Goal: Information Seeking & Learning: Learn about a topic

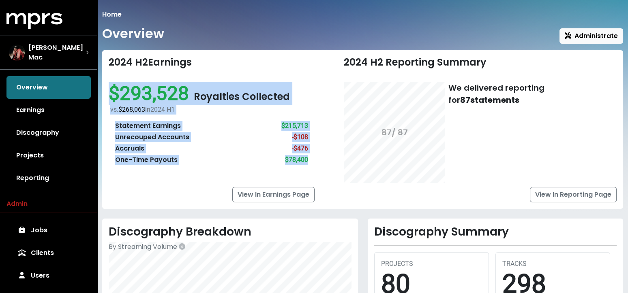
drag, startPoint x: 109, startPoint y: 91, endPoint x: 308, endPoint y: 163, distance: 212.4
click at [308, 163] on div "$293,528 Royalties Collected vs. $268,063 in [DATE] H1 Statement Earnings $215,…" at bounding box center [212, 127] width 206 height 90
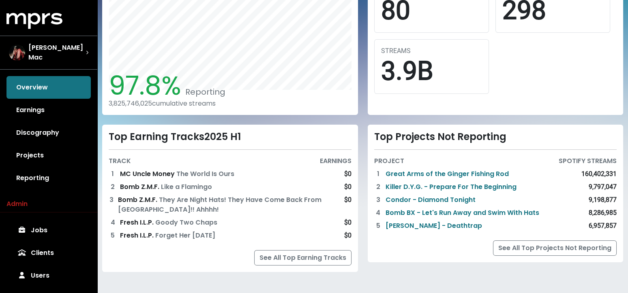
scroll to position [274, 0]
click at [30, 104] on link "Earnings" at bounding box center [48, 110] width 84 height 23
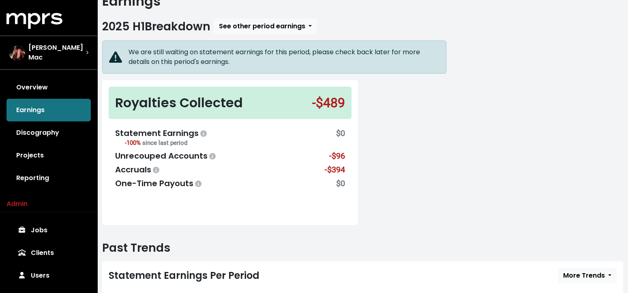
scroll to position [39, 0]
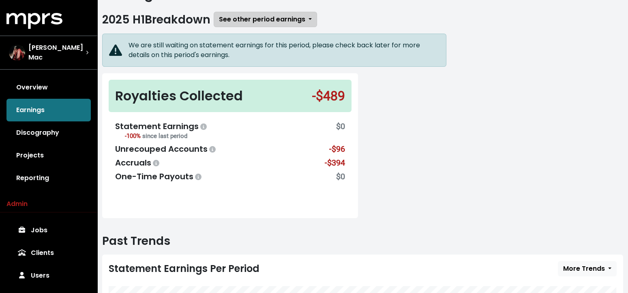
click at [295, 19] on span "See other period earnings" at bounding box center [262, 19] width 86 height 9
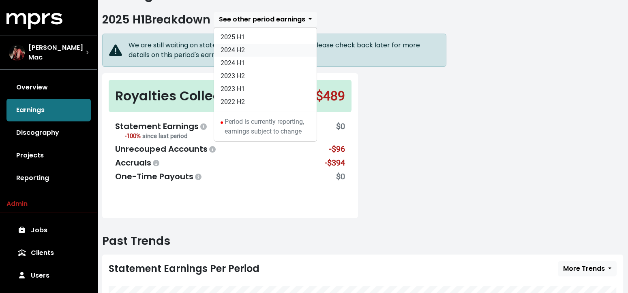
click at [291, 49] on link "2024 H2" at bounding box center [265, 50] width 103 height 13
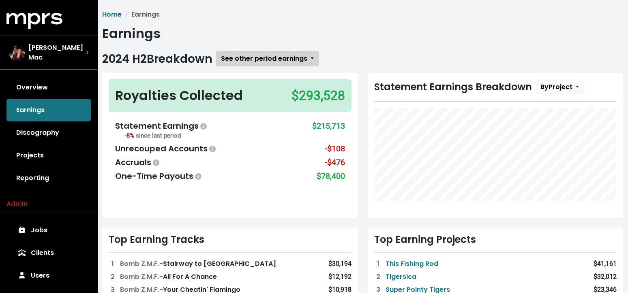
click at [307, 60] on span "See other period earnings" at bounding box center [264, 58] width 86 height 9
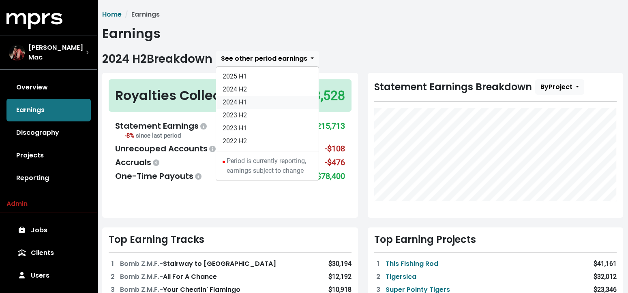
click at [301, 98] on link "2024 H1" at bounding box center [267, 102] width 103 height 13
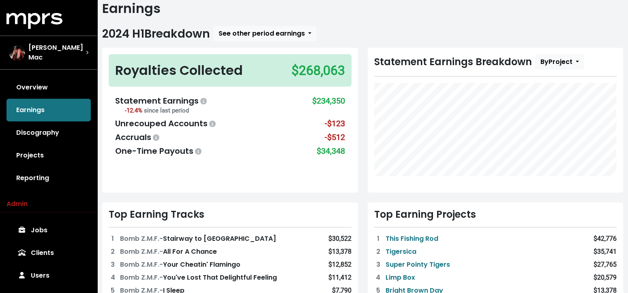
scroll to position [27, 0]
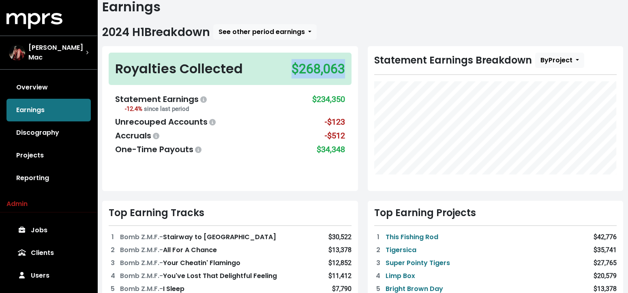
drag, startPoint x: 283, startPoint y: 69, endPoint x: 349, endPoint y: 67, distance: 66.1
click at [349, 67] on div "Royalties Collected $268,063" at bounding box center [230, 69] width 243 height 32
drag, startPoint x: 306, startPoint y: 101, endPoint x: 349, endPoint y: 100, distance: 42.6
click at [349, 100] on div "Statement Earnings -12.4% since last period $234,350 Unrecouped Accounts -$123 …" at bounding box center [230, 124] width 243 height 75
drag, startPoint x: 318, startPoint y: 122, endPoint x: 351, endPoint y: 121, distance: 32.4
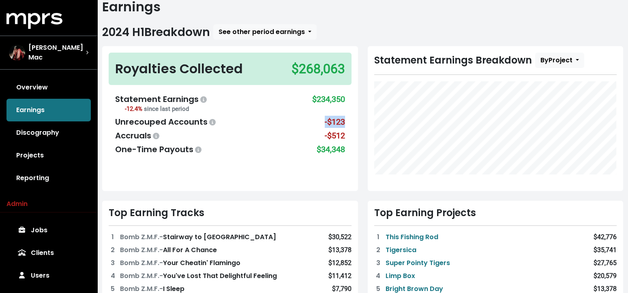
click at [351, 121] on div "Statement Earnings -12.4% since last period $234,350 Unrecouped Accounts -$123 …" at bounding box center [230, 124] width 243 height 75
drag, startPoint x: 319, startPoint y: 135, endPoint x: 349, endPoint y: 136, distance: 29.6
click at [349, 136] on div "Statement Earnings -12.4% since last period $234,350 Unrecouped Accounts -$123 …" at bounding box center [230, 124] width 243 height 75
drag, startPoint x: 310, startPoint y: 150, endPoint x: 354, endPoint y: 151, distance: 44.2
click at [354, 151] on div "Royalties Collected $268,063 Statement Earnings -12.4% since last period $234,3…" at bounding box center [230, 118] width 256 height 145
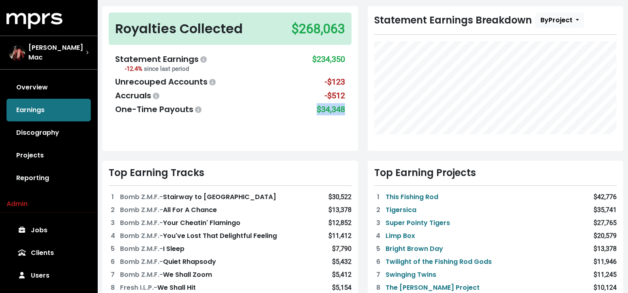
scroll to position [79, 0]
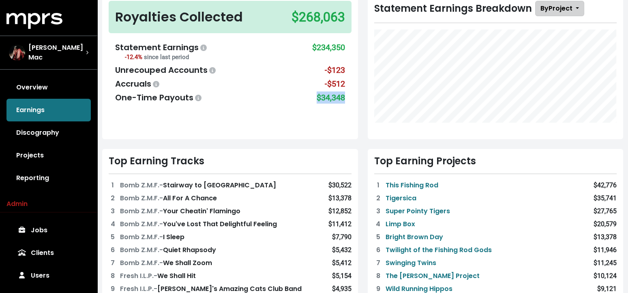
click at [556, 11] on span "By Project" at bounding box center [556, 8] width 32 height 9
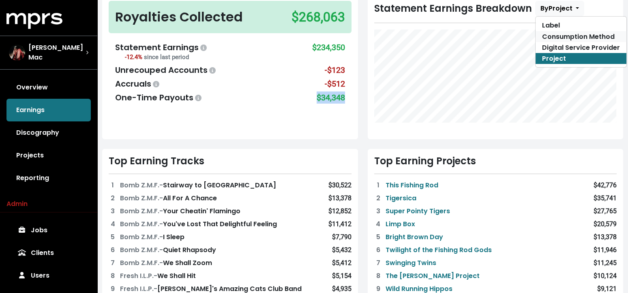
click at [556, 34] on link "Consumption Method" at bounding box center [580, 36] width 91 height 11
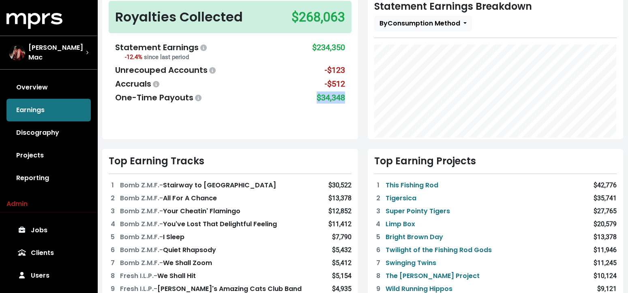
scroll to position [72, 0]
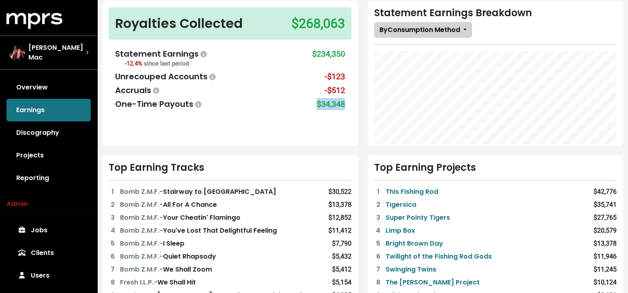
click at [460, 31] on span "By Consumption Method" at bounding box center [419, 29] width 81 height 9
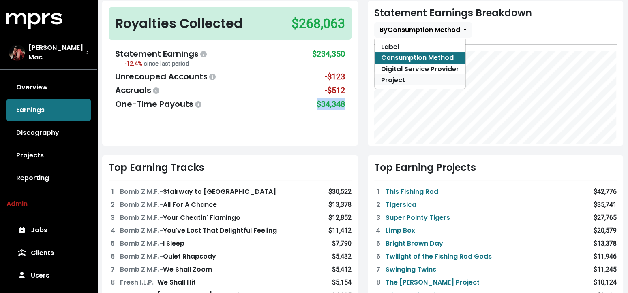
click at [446, 77] on link "Project" at bounding box center [419, 80] width 91 height 11
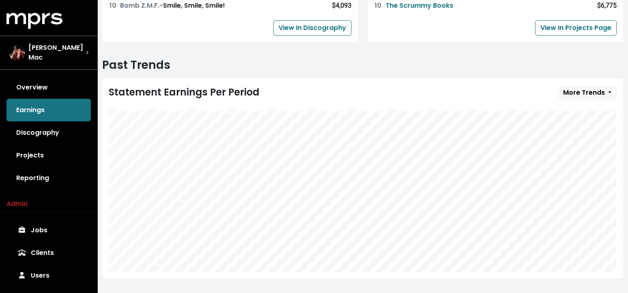
scroll to position [382, 0]
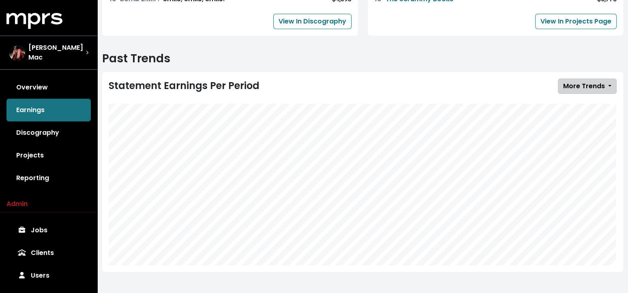
click at [594, 81] on span "More Trends" at bounding box center [584, 85] width 42 height 9
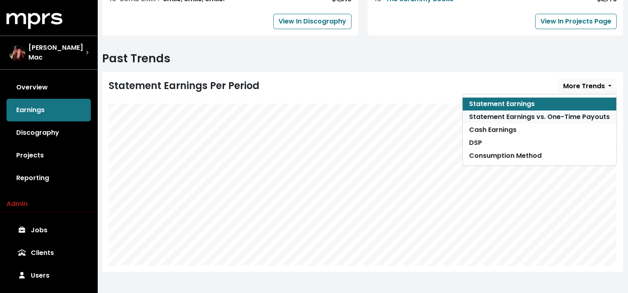
click at [586, 116] on link "Statement Earnings vs. One-Time Payouts" at bounding box center [539, 117] width 154 height 13
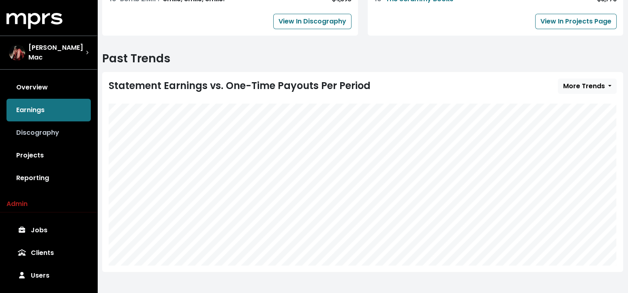
click at [38, 127] on link "Discography" at bounding box center [48, 133] width 84 height 23
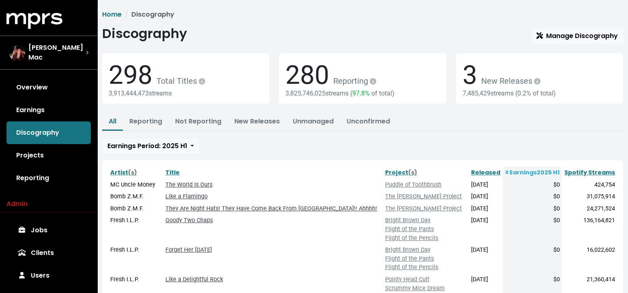
click at [132, 77] on span "298" at bounding box center [131, 75] width 44 height 30
click at [311, 78] on span "280" at bounding box center [307, 75] width 44 height 30
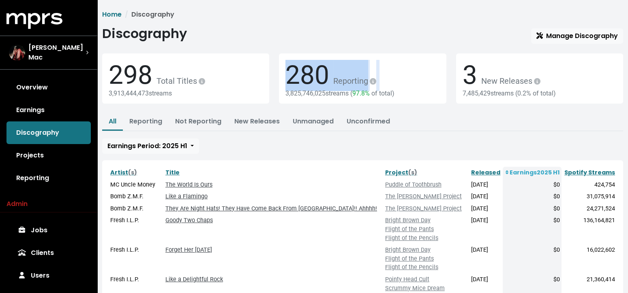
click at [311, 78] on span "280" at bounding box center [307, 75] width 44 height 30
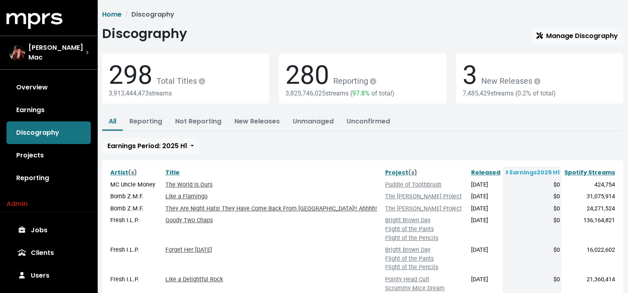
click at [361, 93] on span "97.8%" at bounding box center [360, 94] width 17 height 8
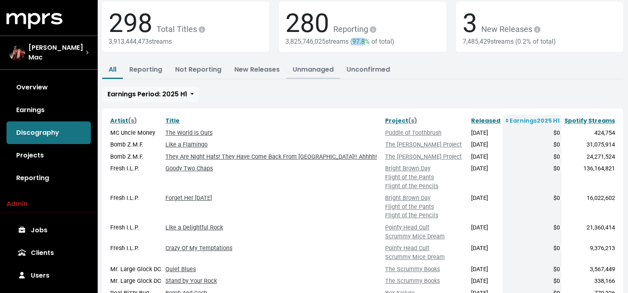
scroll to position [47, 0]
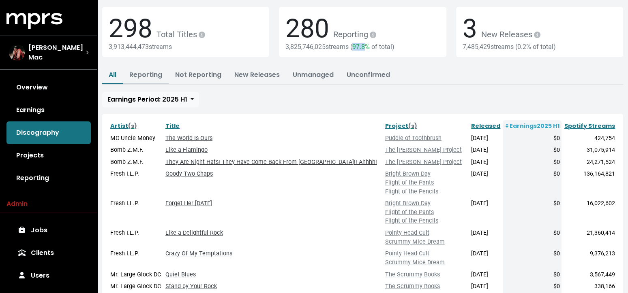
click at [149, 73] on link "Reporting" at bounding box center [145, 74] width 33 height 9
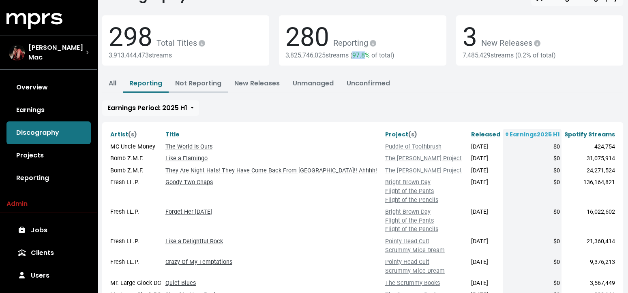
click at [197, 85] on link "Not Reporting" at bounding box center [198, 83] width 46 height 9
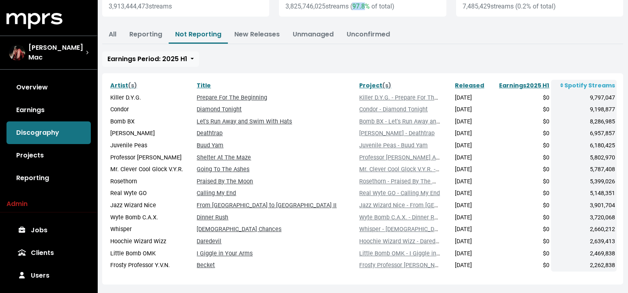
scroll to position [96, 0]
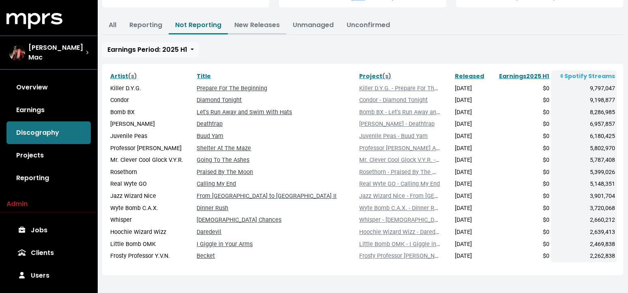
click at [261, 27] on link "New Releases" at bounding box center [256, 24] width 45 height 9
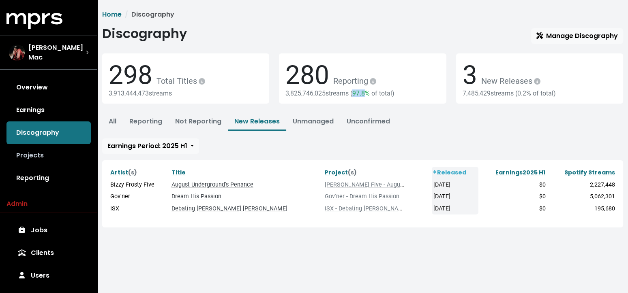
click at [38, 154] on link "Projects" at bounding box center [48, 155] width 84 height 23
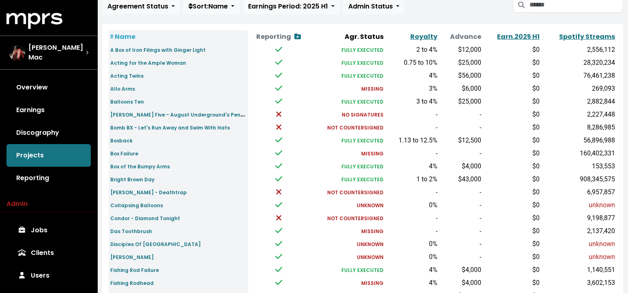
scroll to position [73, 0]
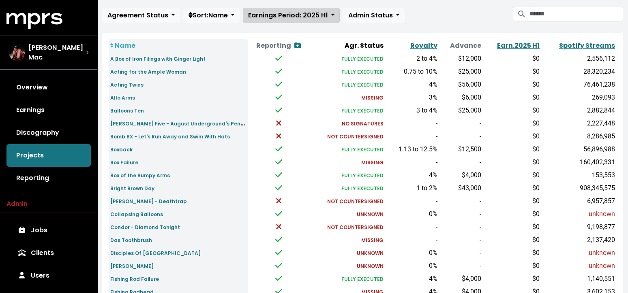
click at [289, 11] on span "Earnings Period: 2025 H1" at bounding box center [288, 15] width 80 height 9
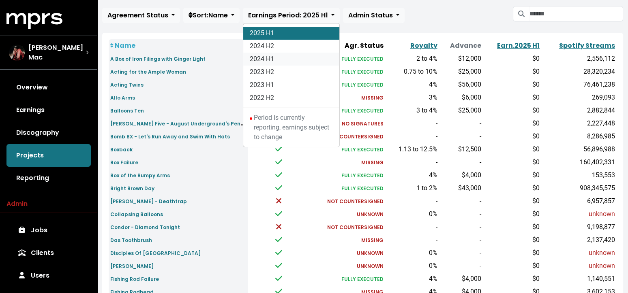
click at [289, 56] on link "2024 H1" at bounding box center [291, 59] width 96 height 13
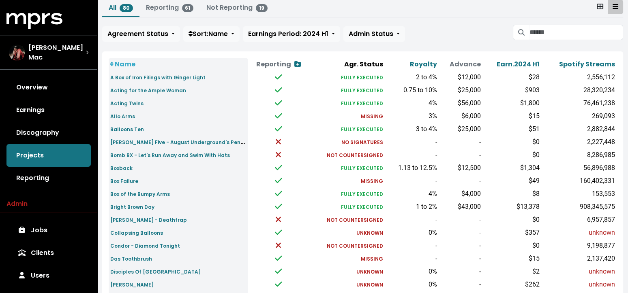
scroll to position [58, 0]
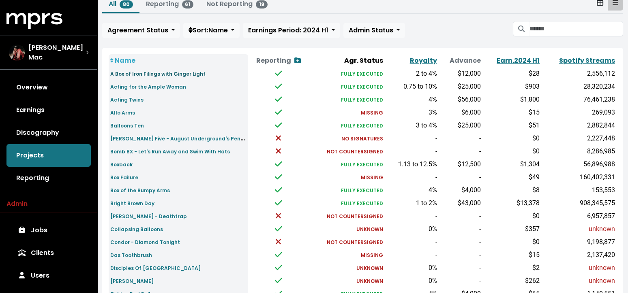
click at [155, 73] on small "A Box of Iron Filings with Ginger Light" at bounding box center [157, 74] width 95 height 7
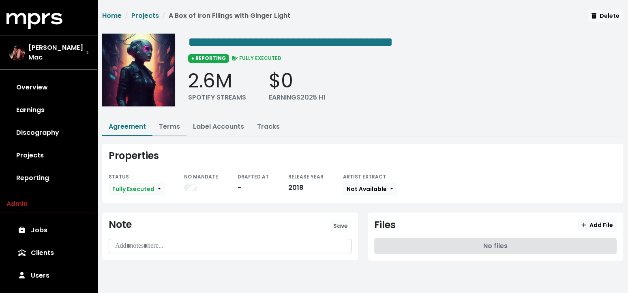
click at [175, 131] on button "Terms" at bounding box center [169, 127] width 34 height 17
click at [184, 123] on button "Terms" at bounding box center [169, 127] width 34 height 17
click at [173, 125] on link "Terms" at bounding box center [169, 126] width 21 height 9
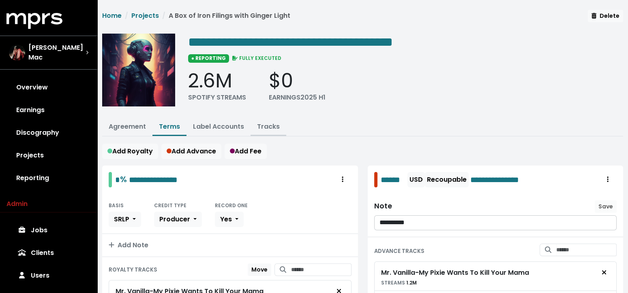
click at [268, 123] on link "Tracks" at bounding box center [268, 126] width 23 height 9
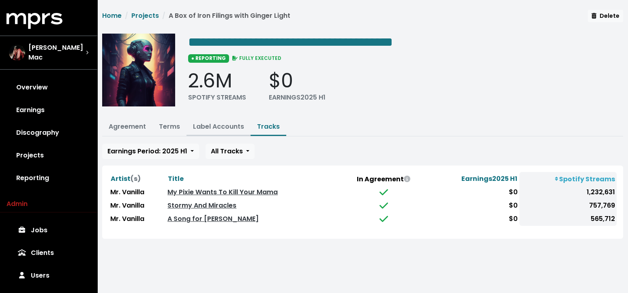
click at [222, 126] on link "Label Accounts" at bounding box center [218, 126] width 51 height 9
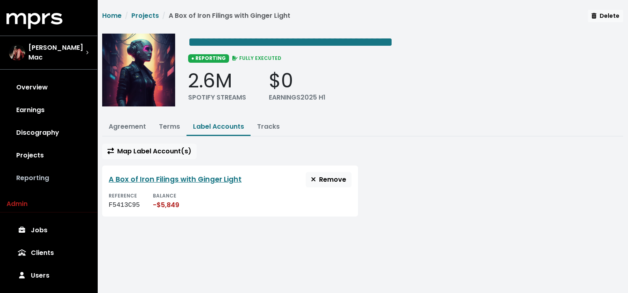
click at [36, 174] on link "Reporting" at bounding box center [48, 178] width 84 height 23
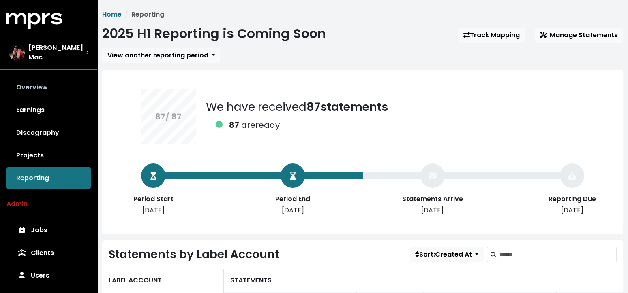
click at [35, 76] on link "Overview" at bounding box center [48, 87] width 84 height 23
